Goal: Information Seeking & Learning: Check status

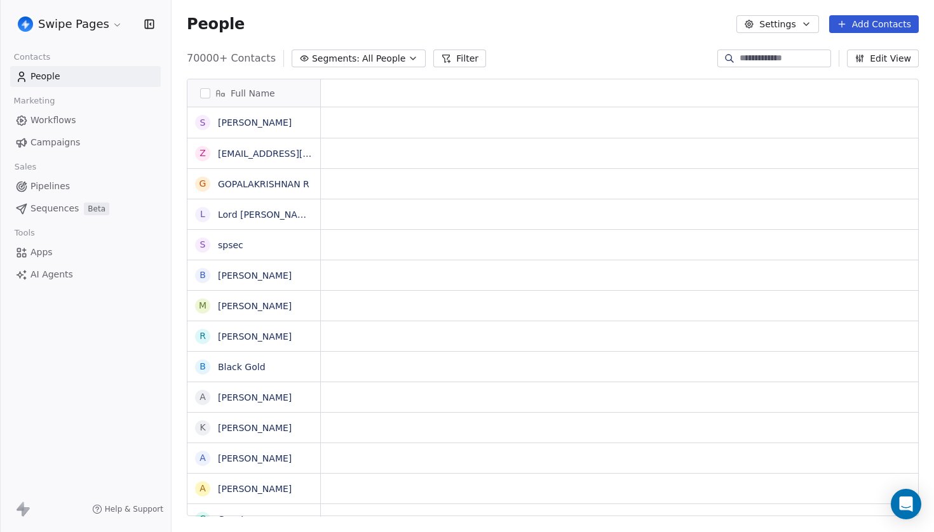
scroll to position [1, 1]
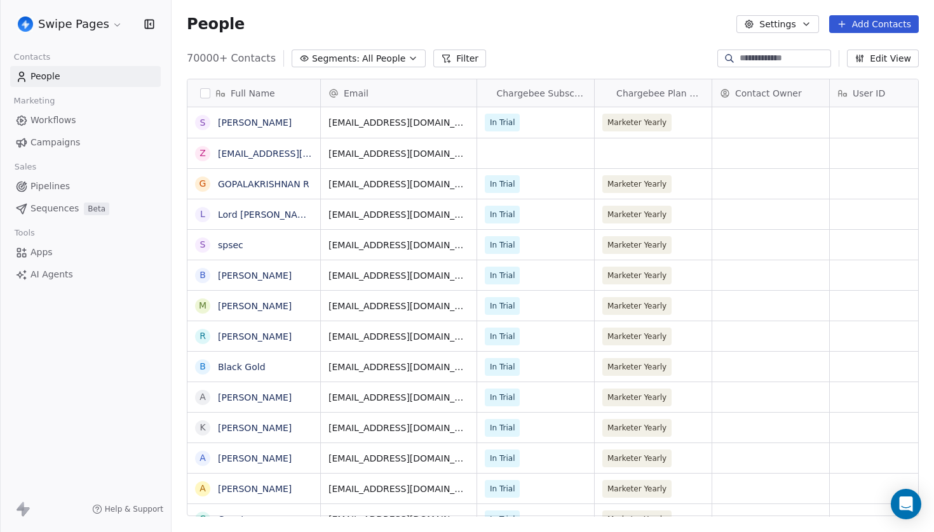
click at [64, 124] on span "Workflows" at bounding box center [53, 120] width 46 height 13
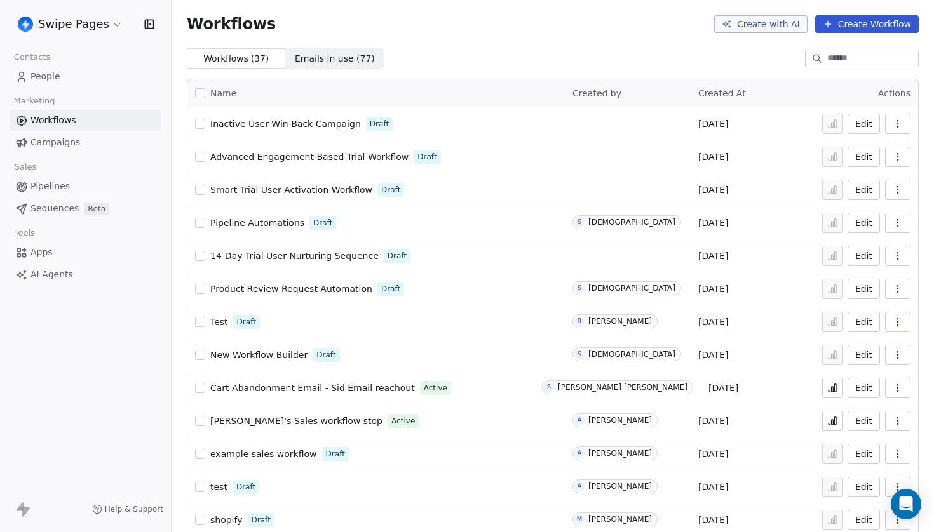
click at [59, 140] on span "Campaigns" at bounding box center [55, 142] width 50 height 13
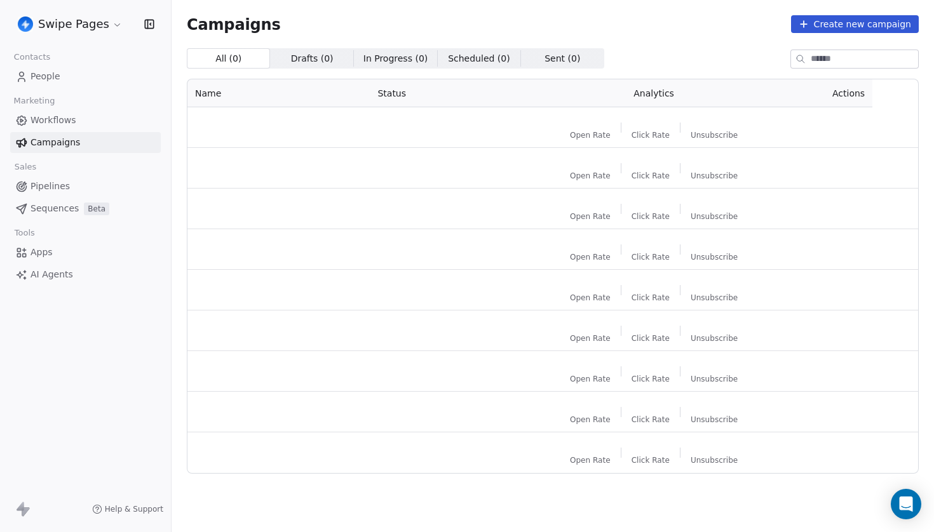
click at [57, 76] on span "People" at bounding box center [45, 76] width 30 height 13
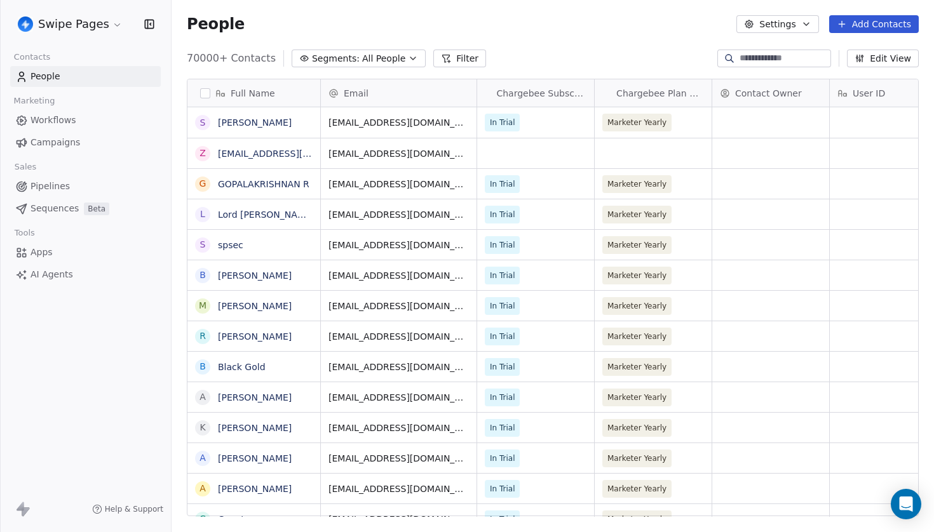
scroll to position [469, 762]
click at [766, 57] on input at bounding box center [784, 58] width 89 height 13
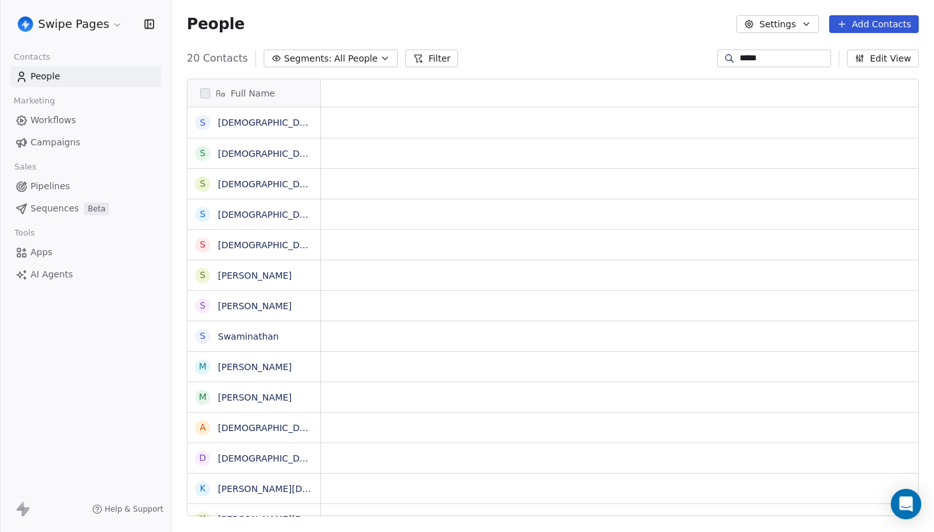
scroll to position [1, 1]
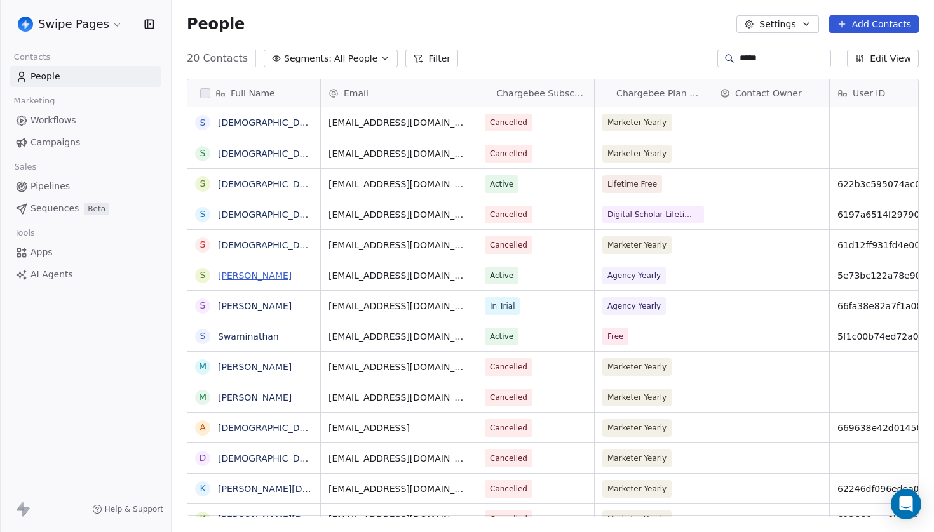
type input "*****"
click at [284, 271] on link "[PERSON_NAME]" at bounding box center [255, 276] width 74 height 10
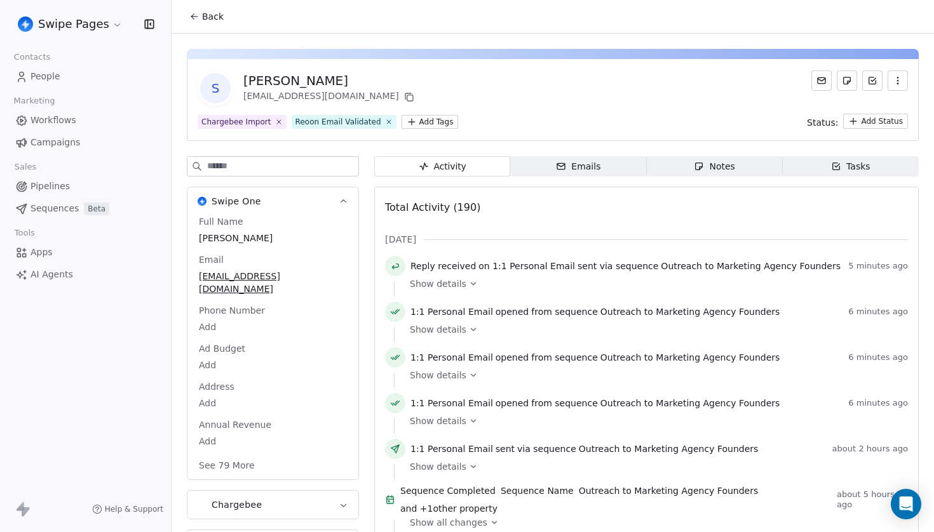
click at [593, 167] on div "Emails" at bounding box center [578, 166] width 44 height 13
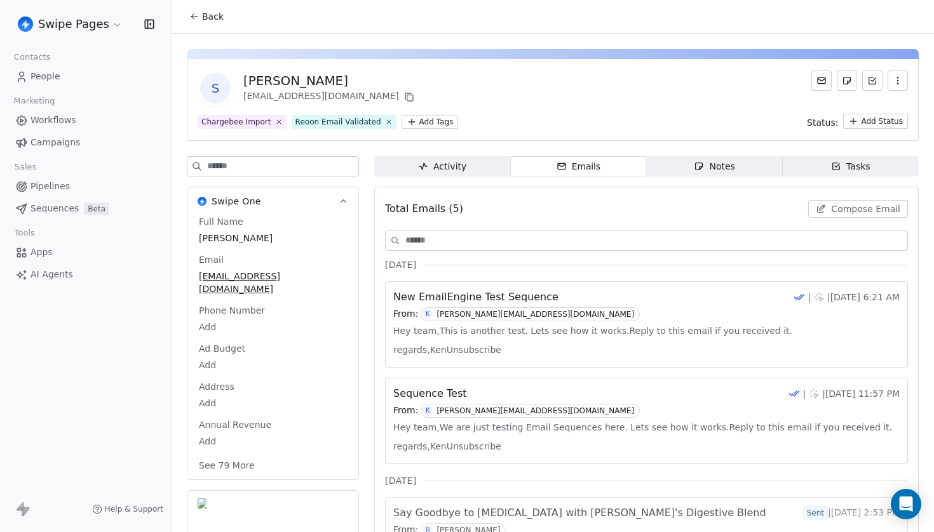
click at [478, 166] on span "Activity Activity" at bounding box center [442, 166] width 136 height 20
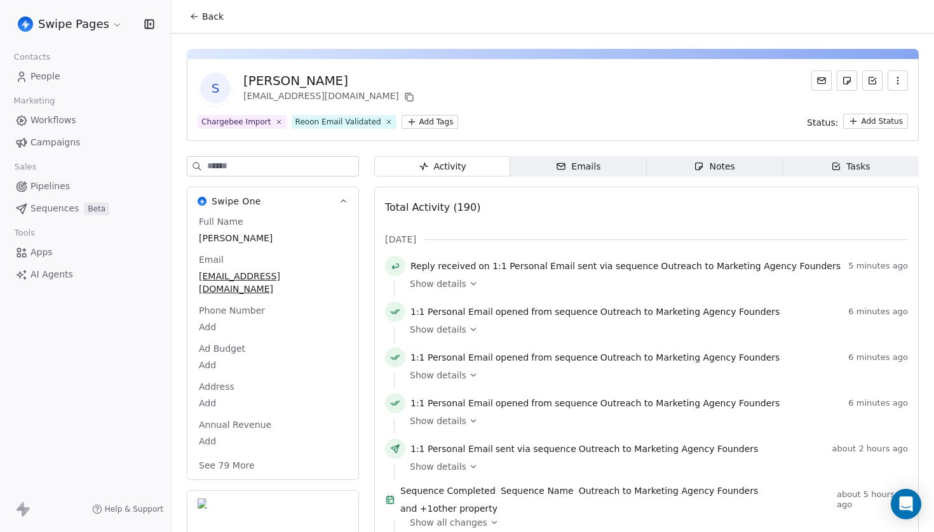
click at [615, 163] on span "Emails Emails" at bounding box center [578, 166] width 136 height 20
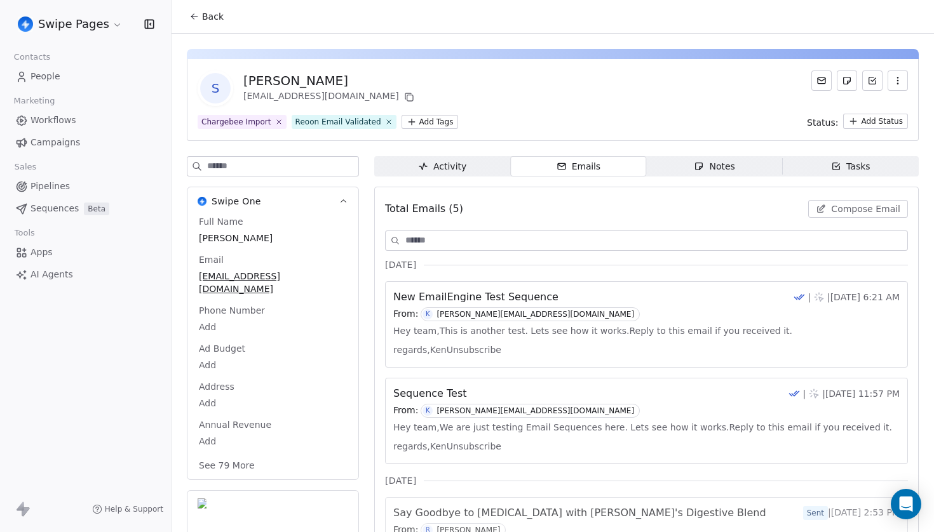
click at [562, 306] on div "New EmailEngine Test Sequence | | [DATE] 6:21 AM From: K [PERSON_NAME][EMAIL_AD…" at bounding box center [646, 306] width 506 height 32
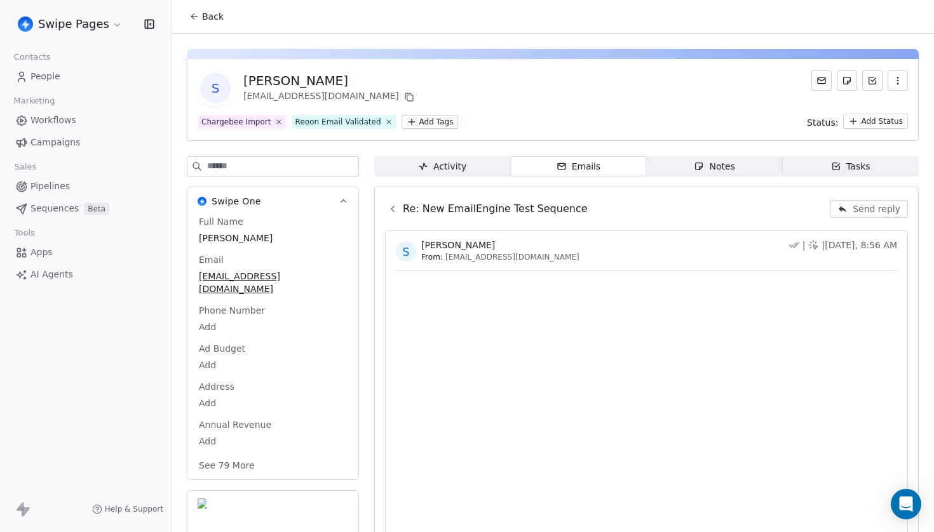
click at [393, 208] on icon at bounding box center [392, 208] width 3 height 5
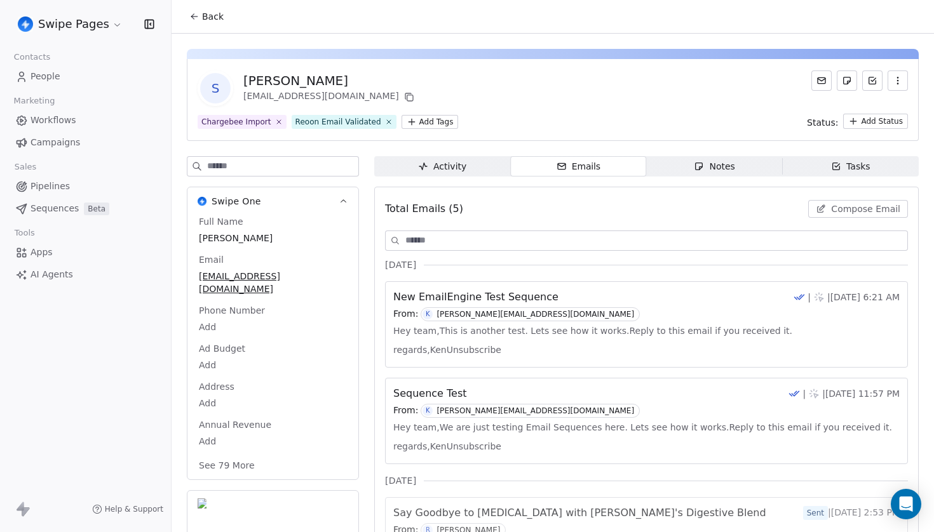
click at [476, 172] on span "Activity Activity" at bounding box center [442, 166] width 136 height 20
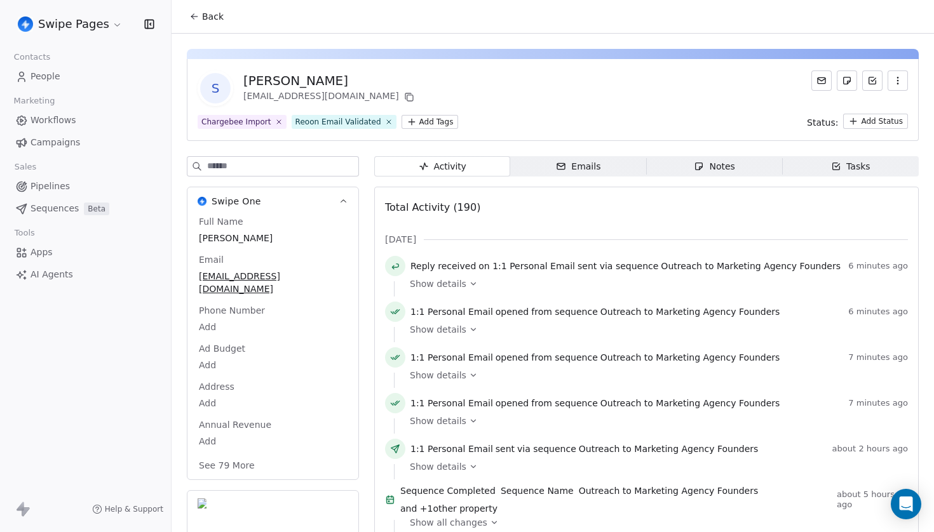
click at [598, 167] on div "Emails" at bounding box center [578, 166] width 44 height 13
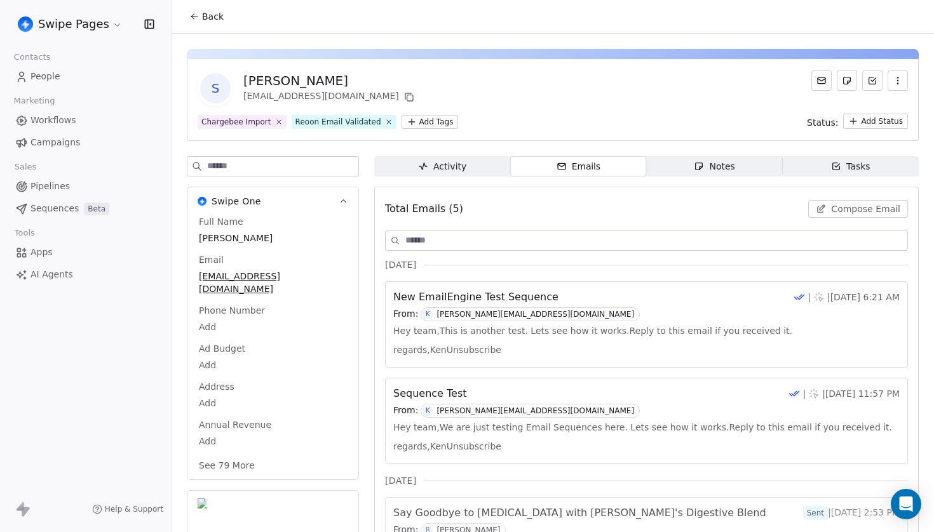
click at [459, 159] on span "Activity Activity" at bounding box center [442, 166] width 136 height 20
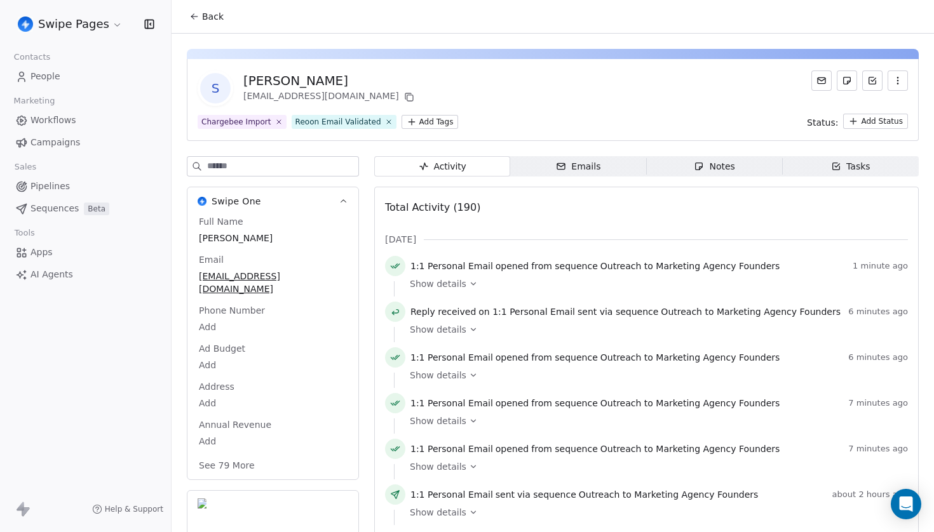
click at [446, 284] on span "Show details" at bounding box center [438, 284] width 57 height 13
click at [464, 278] on div "Show details" at bounding box center [654, 284] width 489 height 13
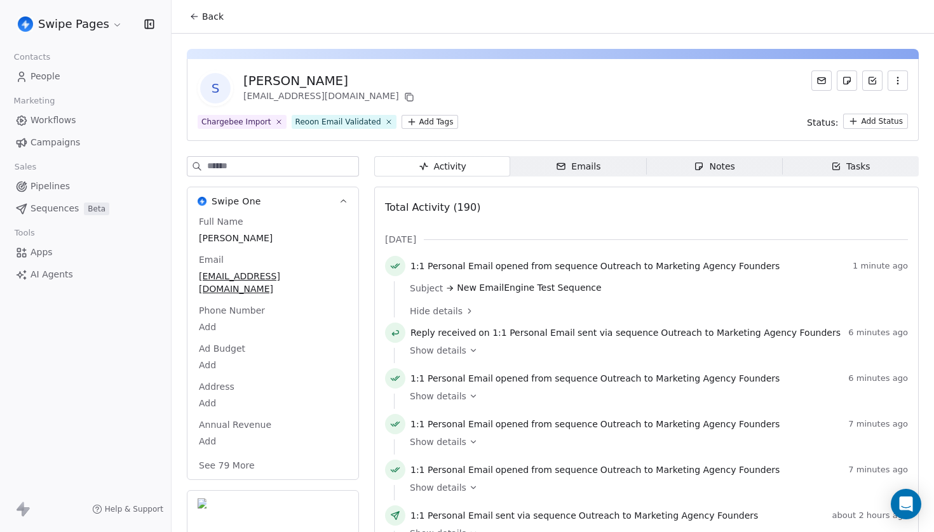
click at [452, 309] on span "Hide details" at bounding box center [436, 311] width 53 height 13
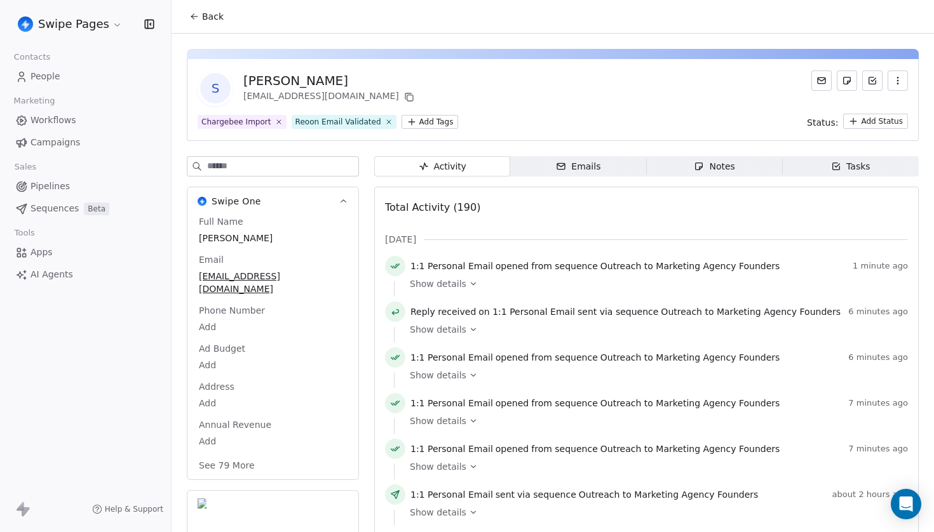
click at [44, 79] on span "People" at bounding box center [45, 76] width 30 height 13
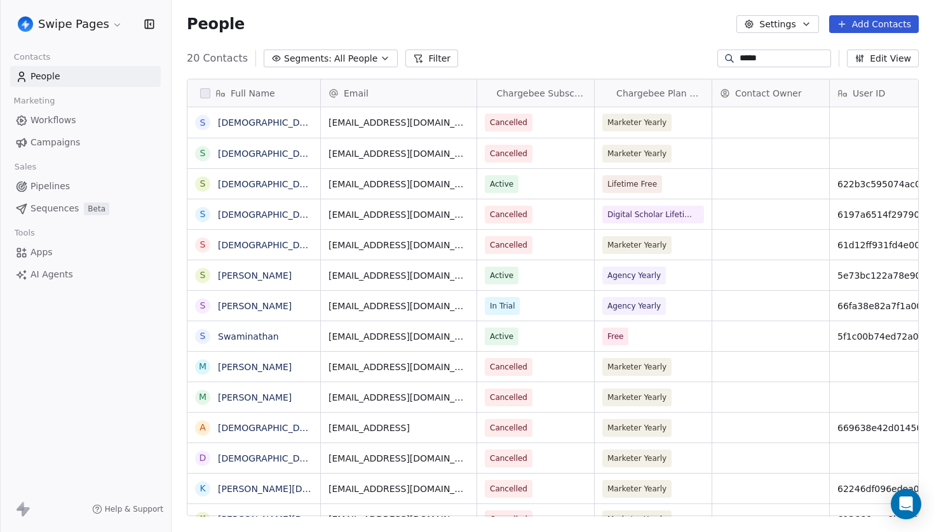
scroll to position [469, 762]
